Goal: Browse casually: Explore the website without a specific task or goal

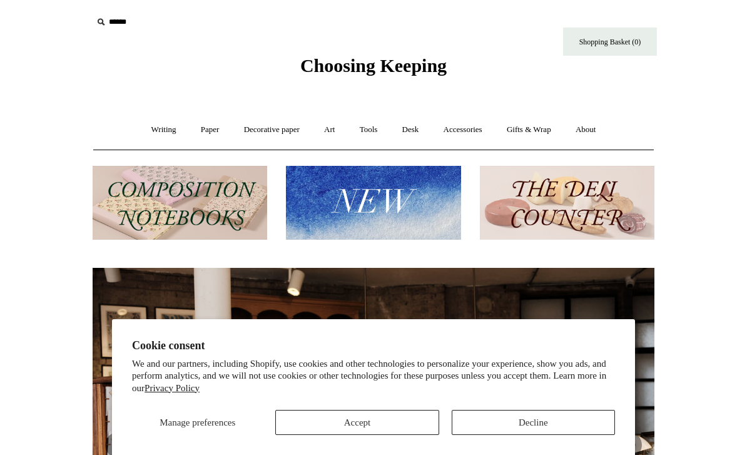
click at [498, 434] on button "Decline" at bounding box center [533, 422] width 163 height 25
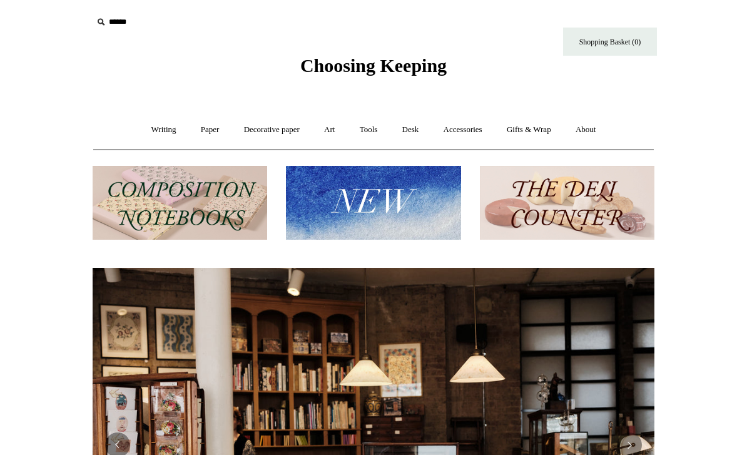
click at [354, 221] on img at bounding box center [373, 203] width 174 height 74
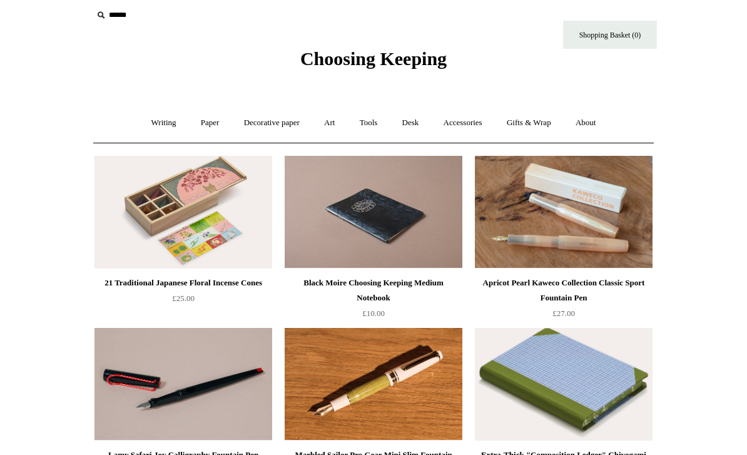
scroll to position [14, 0]
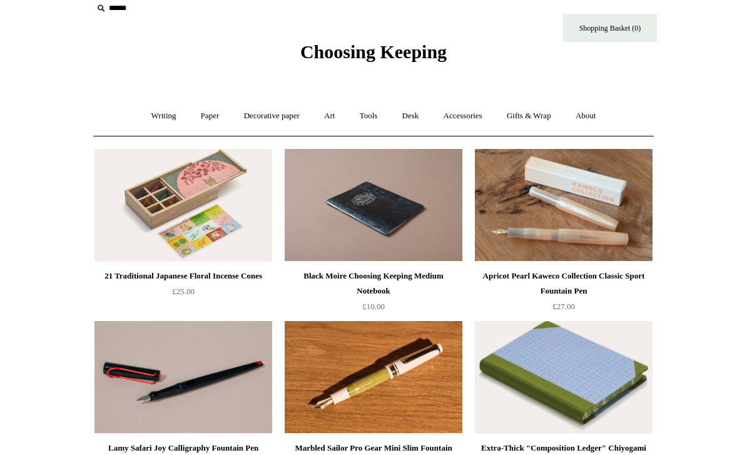
click at [470, 131] on link "Accessories +" at bounding box center [462, 115] width 61 height 33
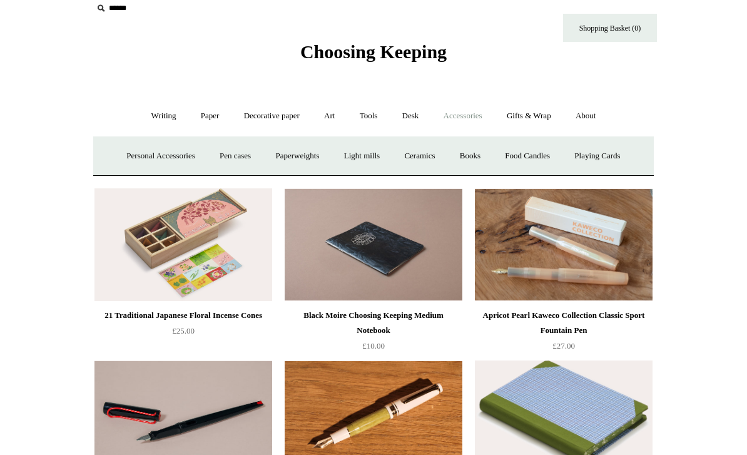
click at [456, 113] on link "Accessories -" at bounding box center [462, 115] width 61 height 33
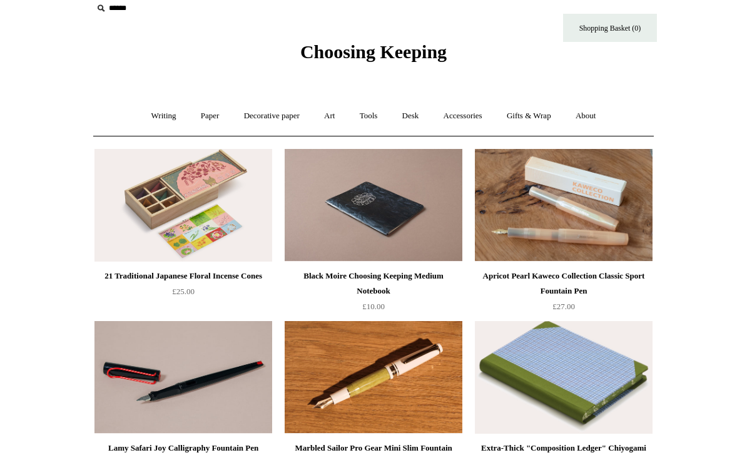
click at [460, 117] on link "Accessories +" at bounding box center [462, 115] width 61 height 33
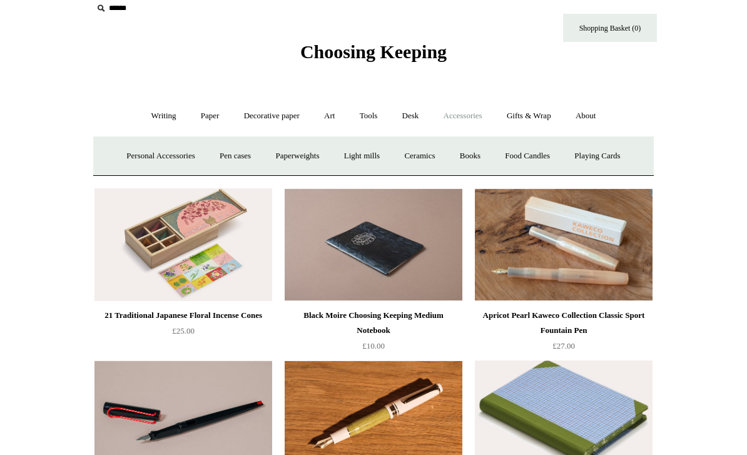
click at [130, 166] on link "Personal Accessories +" at bounding box center [160, 155] width 91 height 33
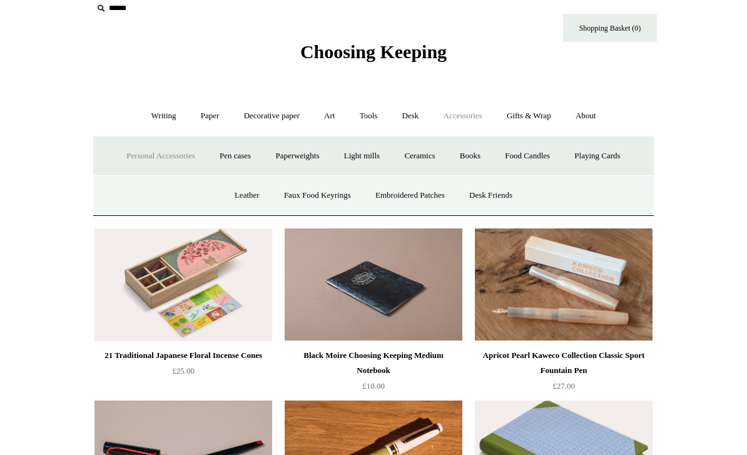
click at [230, 191] on link "Leather" at bounding box center [247, 195] width 48 height 33
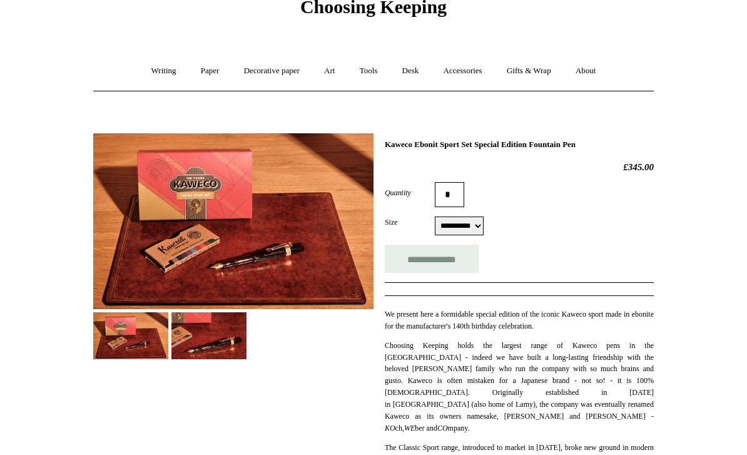
scroll to position [80, 0]
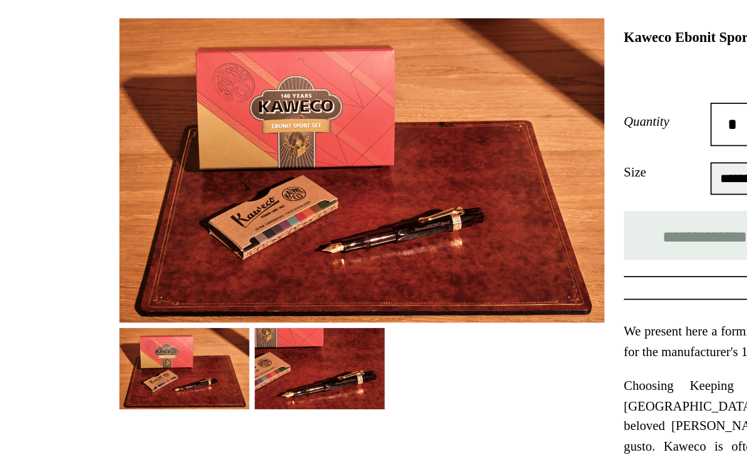
click at [181, 291] on img at bounding box center [208, 314] width 75 height 47
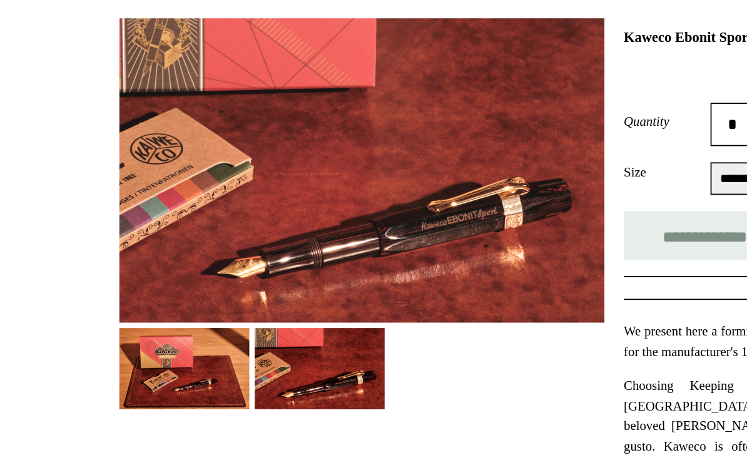
click at [114, 291] on img at bounding box center [130, 314] width 75 height 47
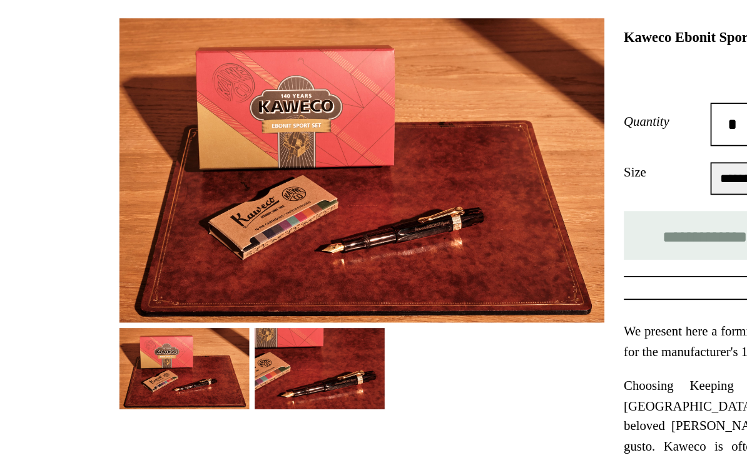
click at [180, 291] on img at bounding box center [208, 314] width 75 height 47
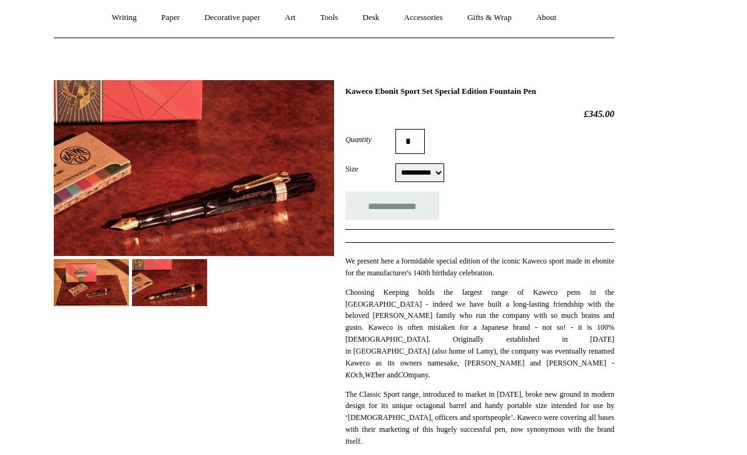
scroll to position [128, 0]
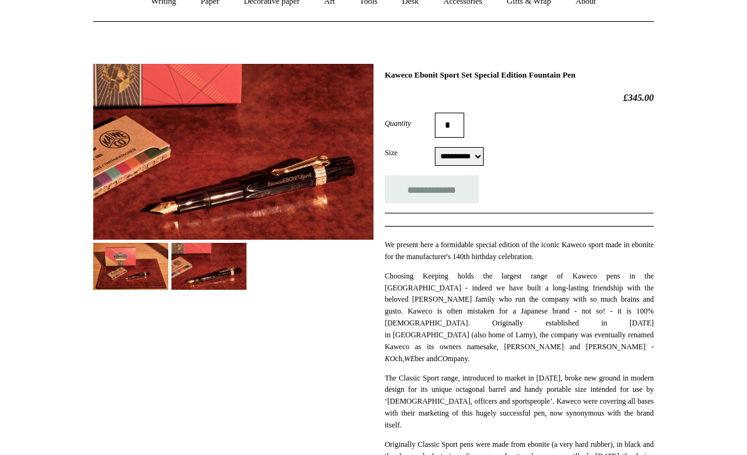
click at [468, 165] on select "**********" at bounding box center [459, 156] width 49 height 19
click at [456, 165] on select "**********" at bounding box center [459, 156] width 49 height 19
select select "**********"
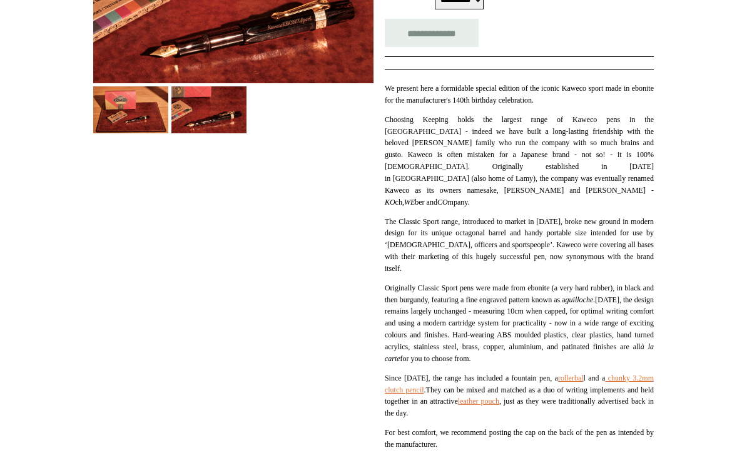
scroll to position [284, 0]
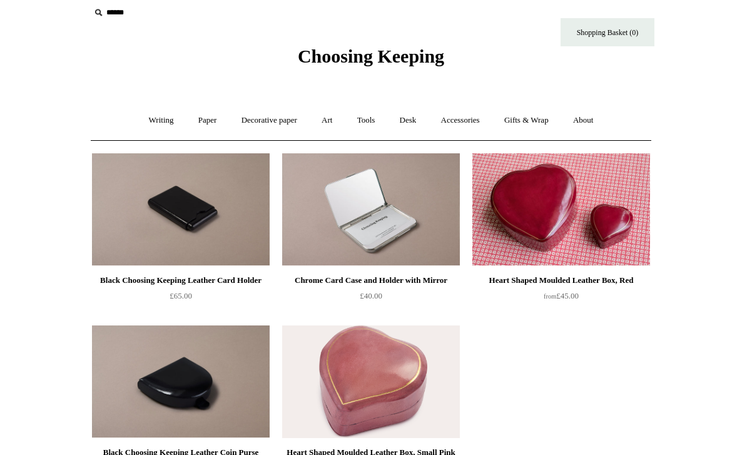
scroll to position [38, 0]
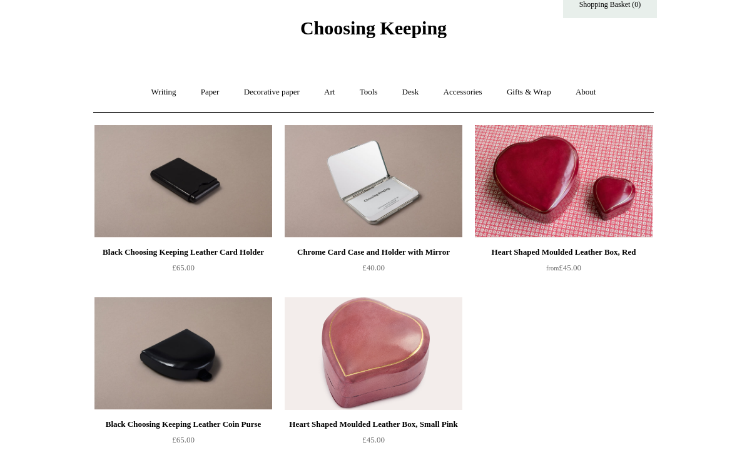
click at [450, 97] on link "Accessories +" at bounding box center [462, 92] width 61 height 33
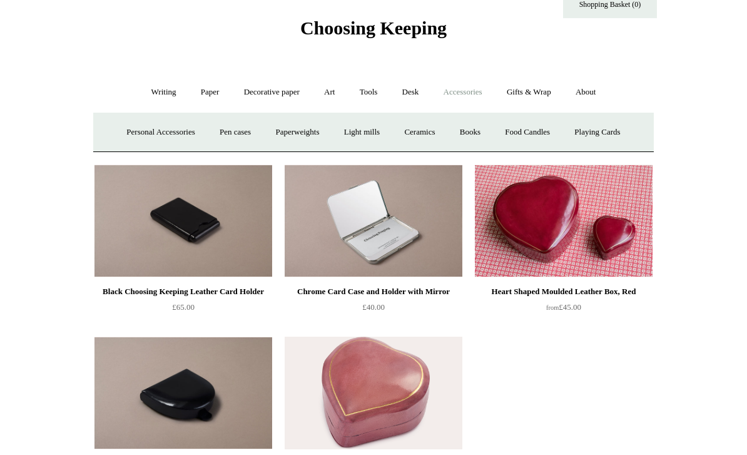
click at [143, 135] on link "Personal Accessories +" at bounding box center [160, 132] width 91 height 33
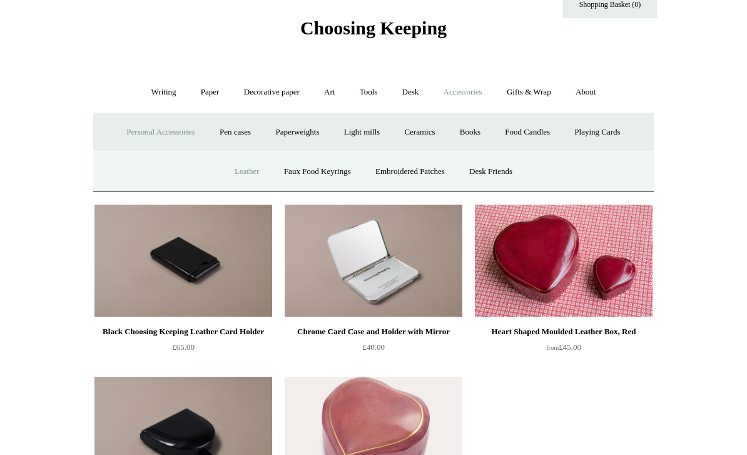
click at [307, 173] on link "Faux Food Keyrings" at bounding box center [317, 171] width 89 height 33
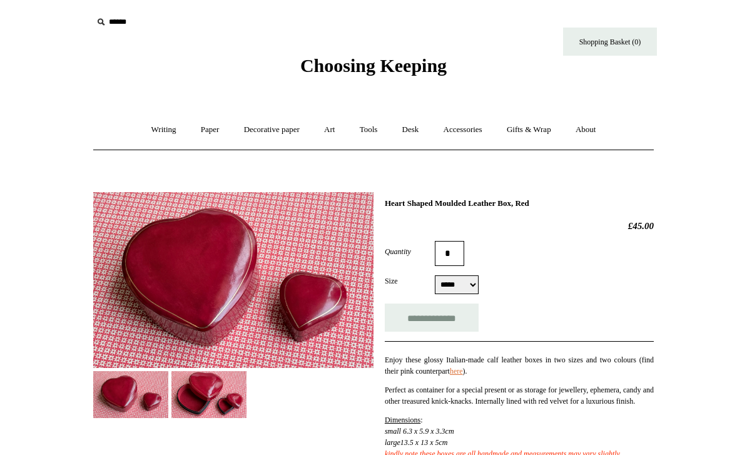
scroll to position [38, 0]
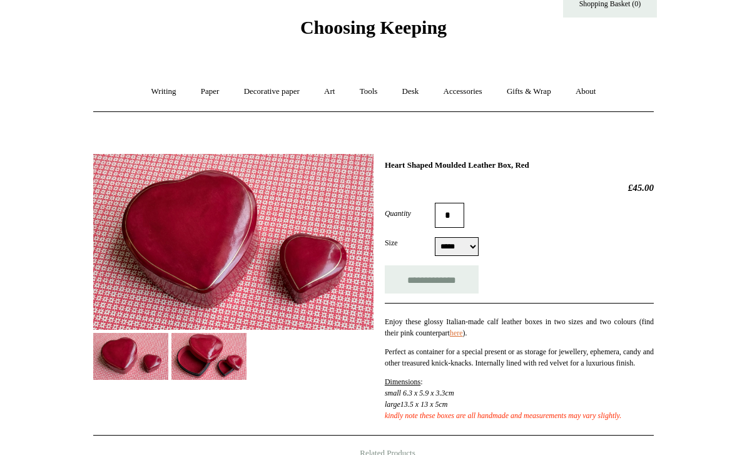
click at [194, 372] on img at bounding box center [208, 356] width 75 height 47
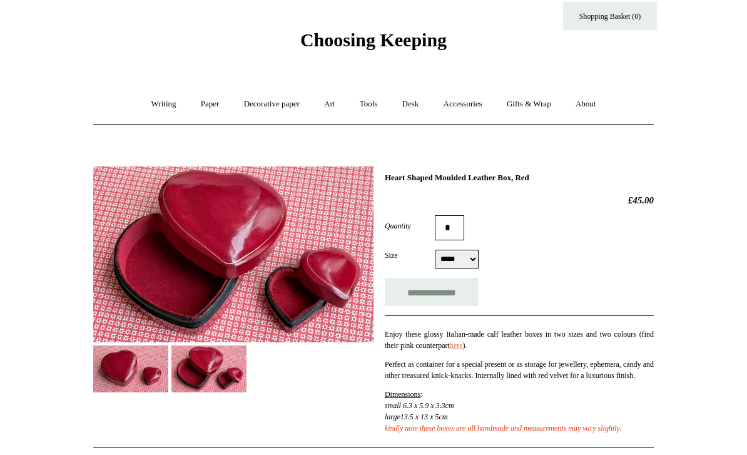
scroll to position [26, 0]
click at [457, 266] on select "***** *****" at bounding box center [457, 259] width 44 height 19
select select "*****"
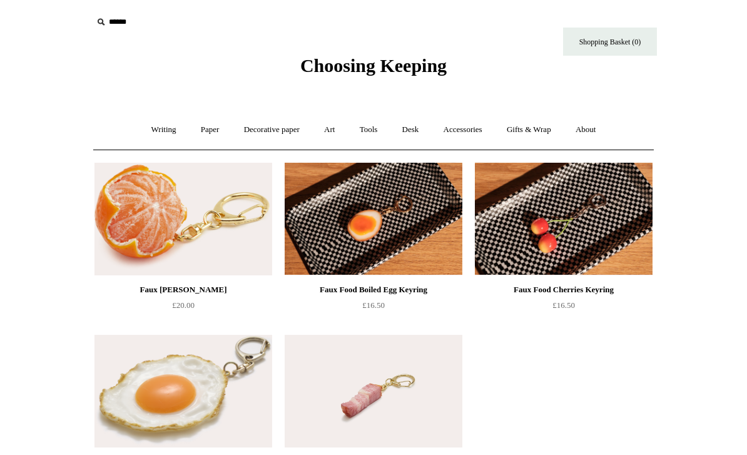
click at [455, 126] on link "Accessories +" at bounding box center [462, 129] width 61 height 33
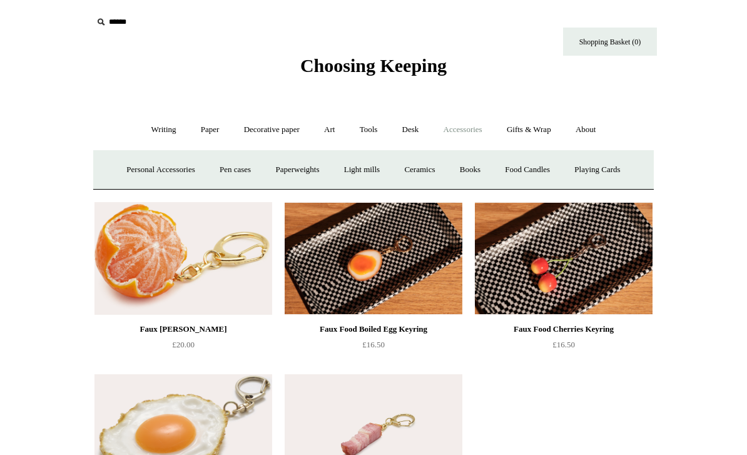
click at [156, 170] on link "Personal Accessories +" at bounding box center [160, 169] width 91 height 33
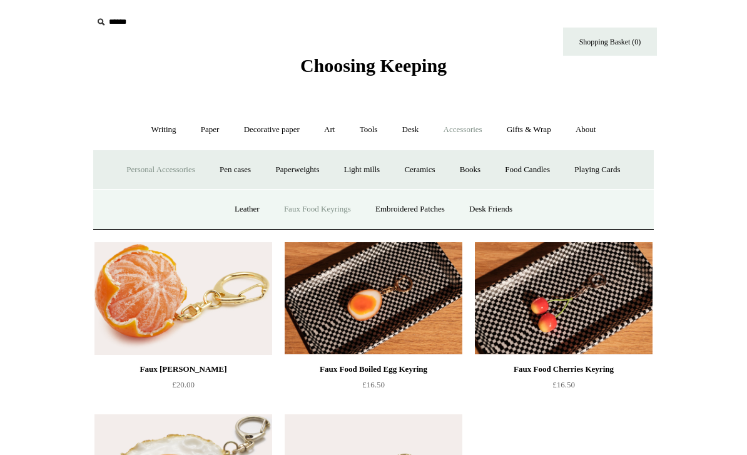
click at [413, 209] on link "Embroidered Patches" at bounding box center [410, 209] width 92 height 33
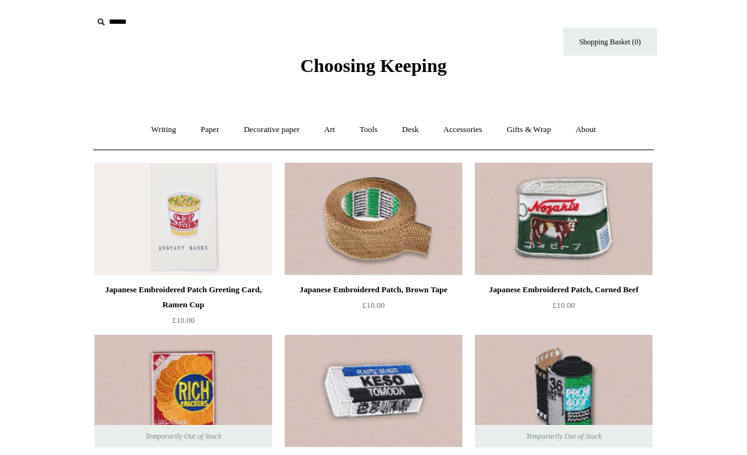
click at [457, 136] on link "Accessories +" at bounding box center [462, 129] width 61 height 33
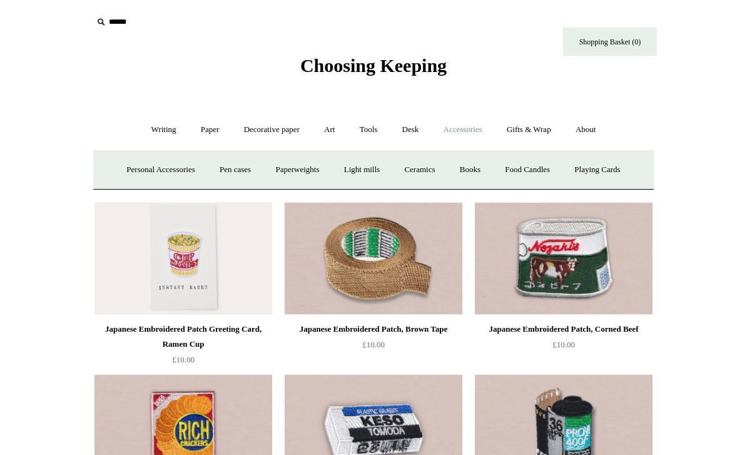
click at [149, 171] on link "Personal Accessories +" at bounding box center [160, 169] width 91 height 33
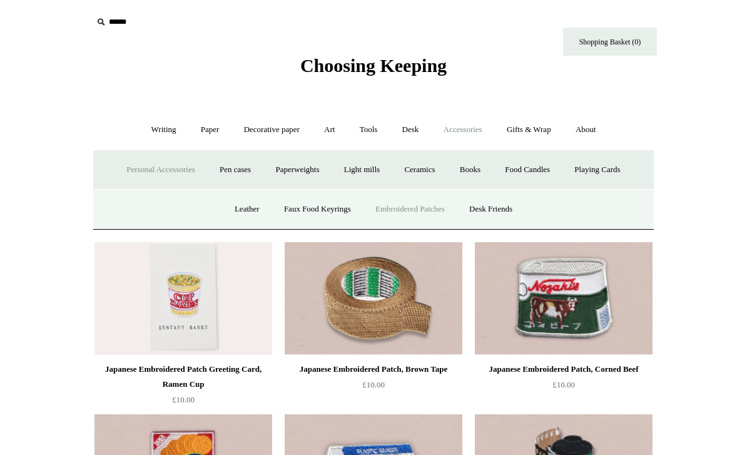
click at [493, 206] on link "Desk Friends" at bounding box center [491, 209] width 66 height 33
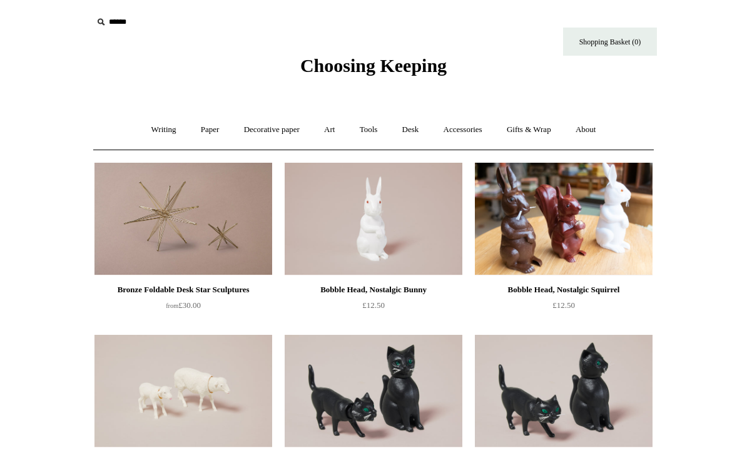
click at [462, 134] on link "Accessories +" at bounding box center [462, 129] width 61 height 33
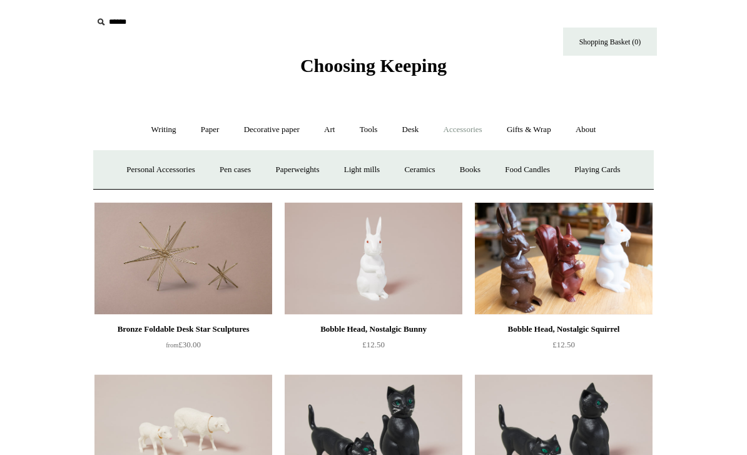
click at [228, 171] on link "Pen cases" at bounding box center [235, 169] width 54 height 33
